Goal: Participate in discussion: Engage in conversation with other users on a specific topic

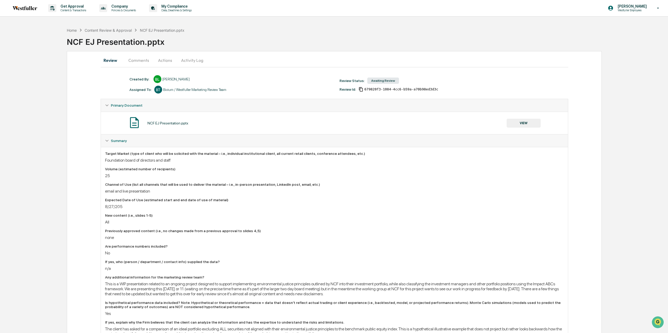
click at [138, 64] on button "Comments" at bounding box center [138, 60] width 29 height 13
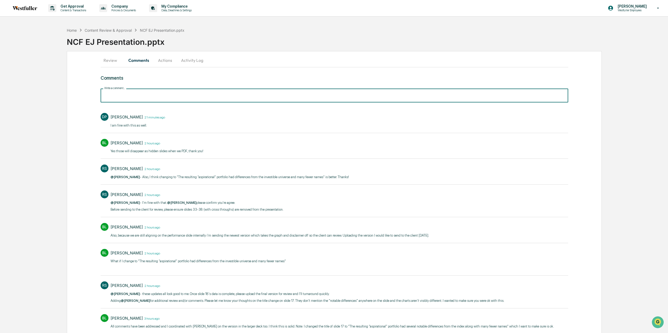
click at [128, 92] on div "Write a comment... Write a comment..." at bounding box center [335, 96] width 468 height 14
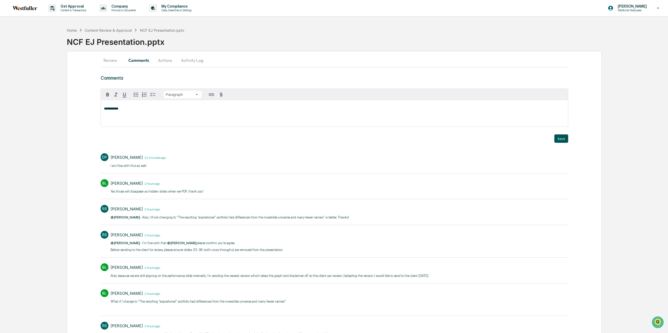
click at [562, 140] on button "Save" at bounding box center [561, 138] width 14 height 8
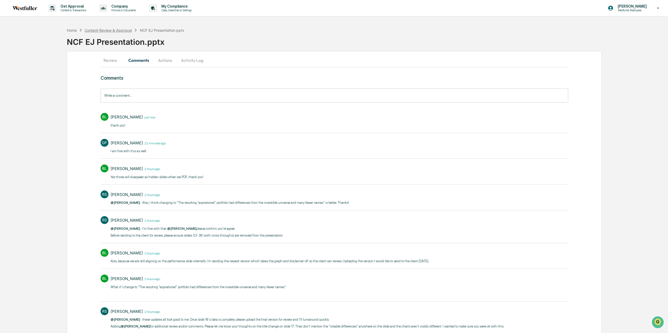
click at [122, 30] on div "Content Review & Approval" at bounding box center [108, 30] width 47 height 4
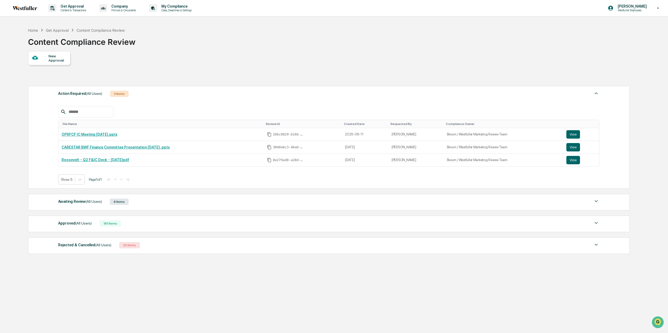
click at [183, 202] on div "Awaiting Review (All Users) 6 Items" at bounding box center [328, 201] width 541 height 7
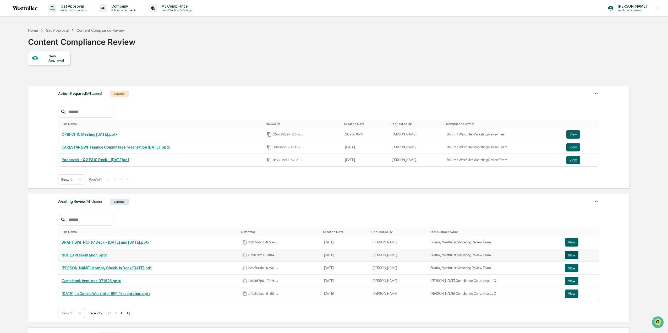
click at [568, 254] on button "View" at bounding box center [572, 255] width 14 height 8
